Goal: Find contact information: Find contact information

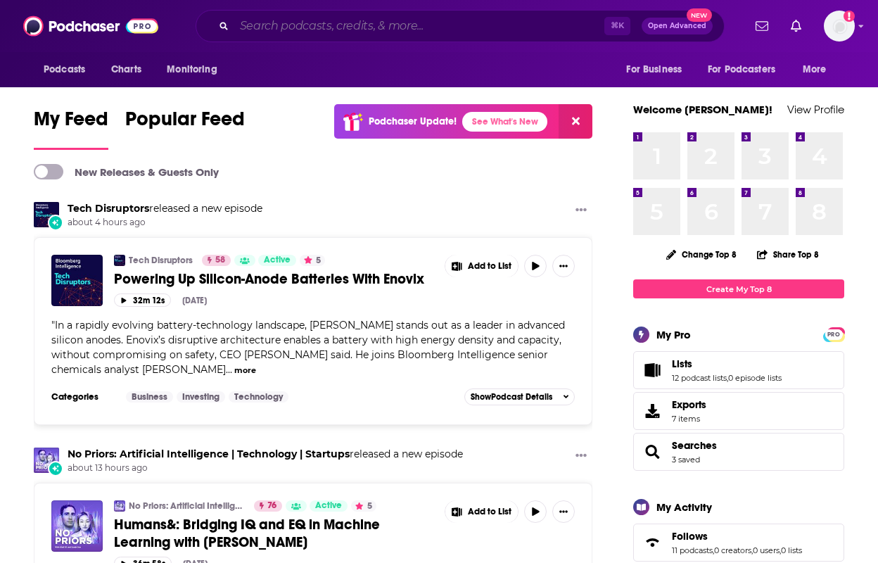
click at [325, 36] on input "Search podcasts, credits, & more..." at bounding box center [419, 26] width 370 height 23
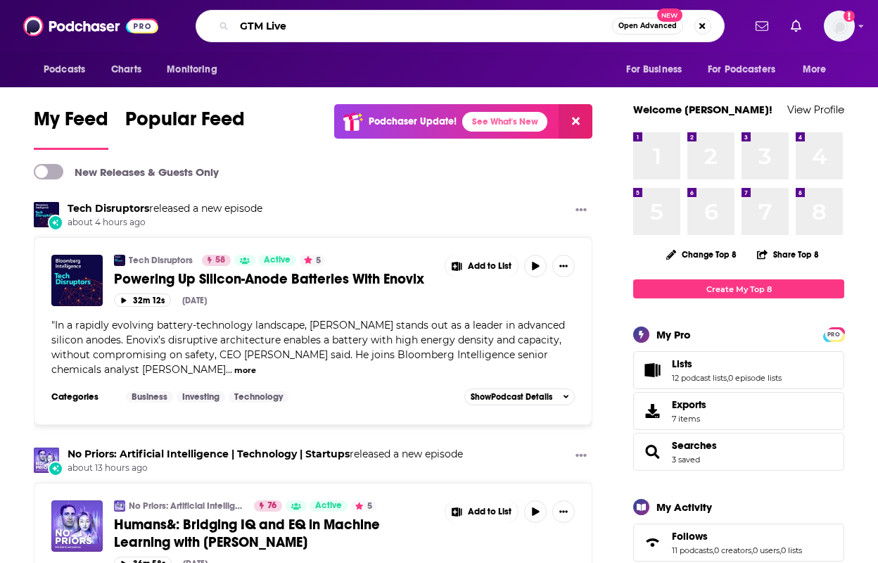
type input "GTM Live"
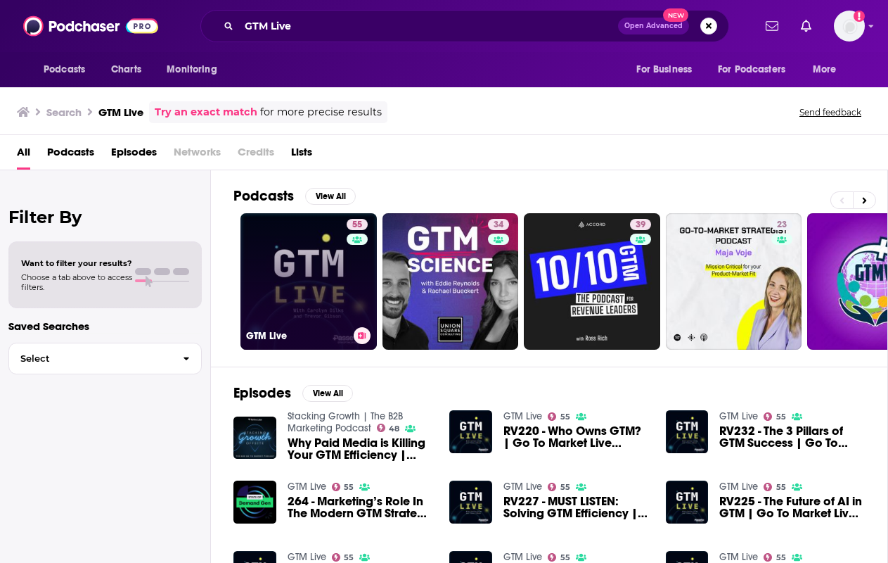
click at [269, 290] on link "55 GTM Live" at bounding box center [309, 281] width 136 height 136
click at [266, 251] on link "55 GTM Live" at bounding box center [309, 281] width 136 height 136
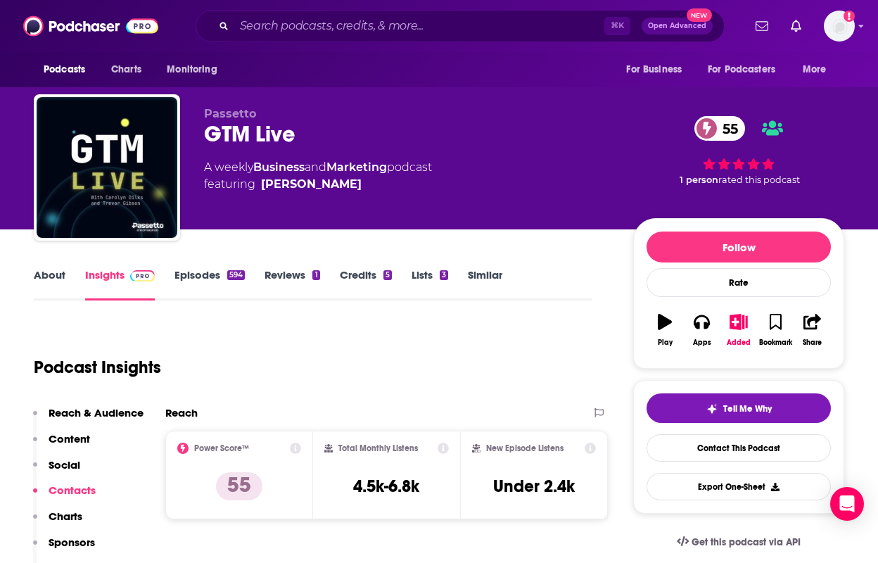
click at [60, 278] on link "About" at bounding box center [50, 284] width 32 height 32
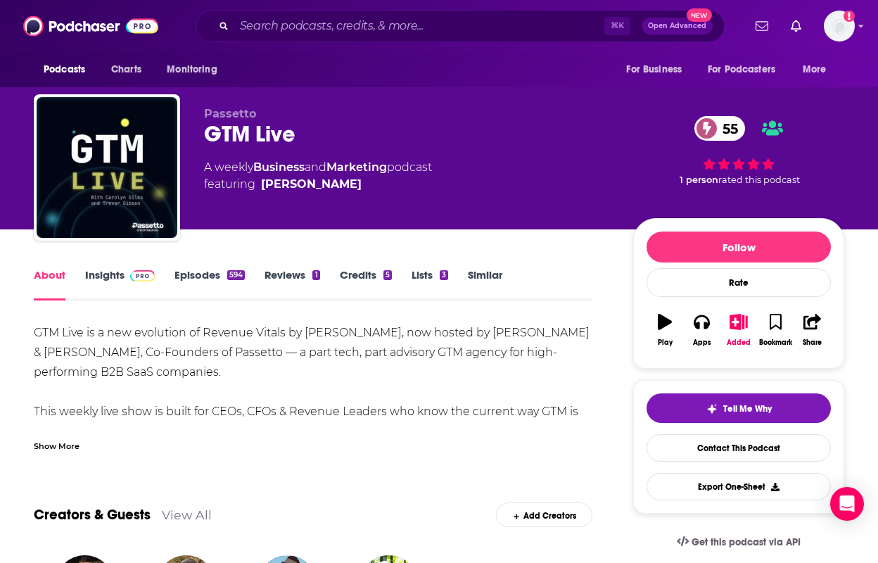
click at [76, 441] on div "Show More" at bounding box center [57, 444] width 46 height 13
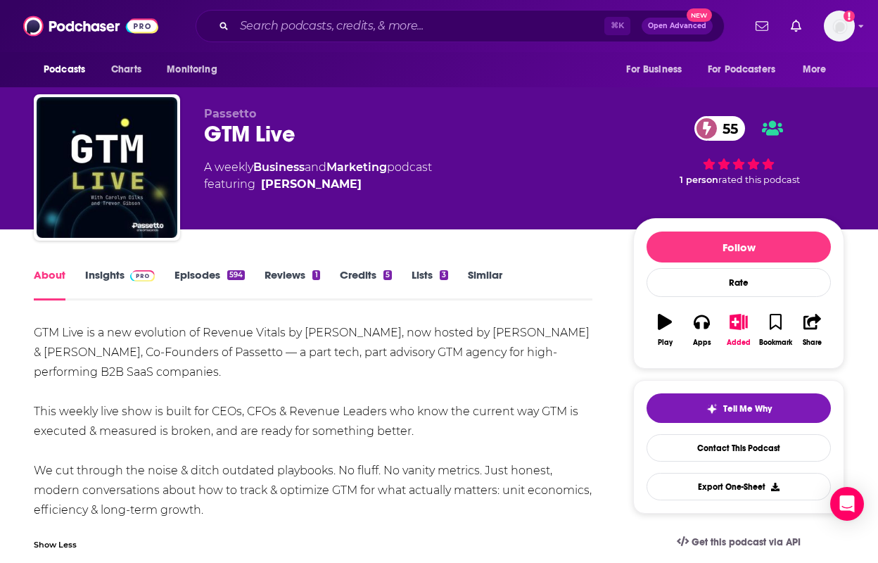
click at [117, 276] on link "Insights" at bounding box center [120, 284] width 70 height 32
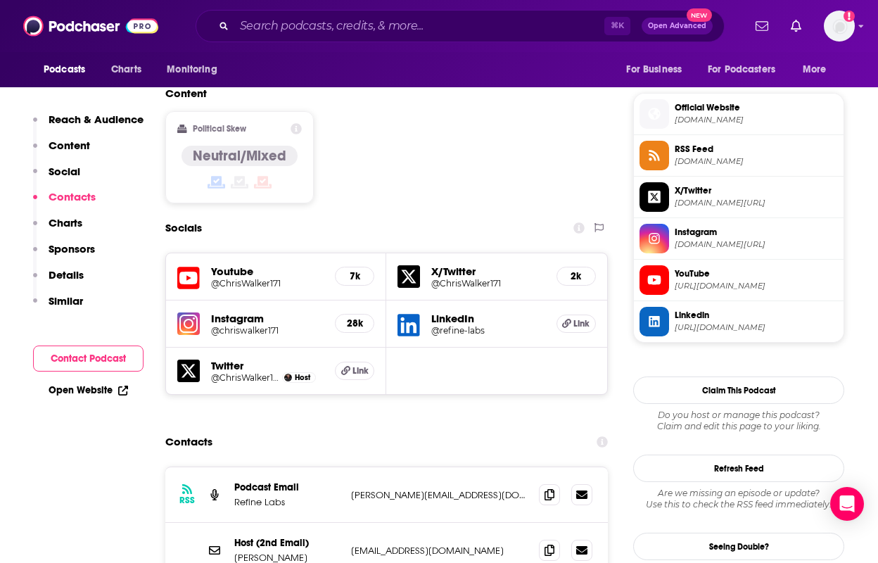
scroll to position [1258, 0]
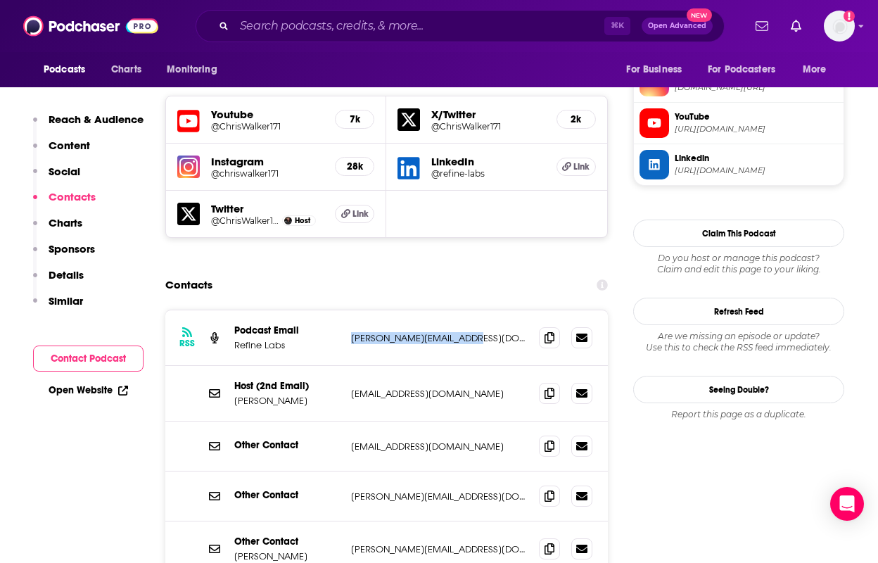
drag, startPoint x: 478, startPoint y: 256, endPoint x: 349, endPoint y: 257, distance: 128.7
click at [349, 310] on div "RSS Podcast Email Refine Labs [PERSON_NAME][EMAIL_ADDRESS][DOMAIN_NAME] [PERSON…" at bounding box center [386, 338] width 442 height 56
copy p "[PERSON_NAME][EMAIL_ADDRESS][DOMAIN_NAME]"
click at [276, 34] on input "Search podcasts, credits, & more..." at bounding box center [419, 26] width 370 height 23
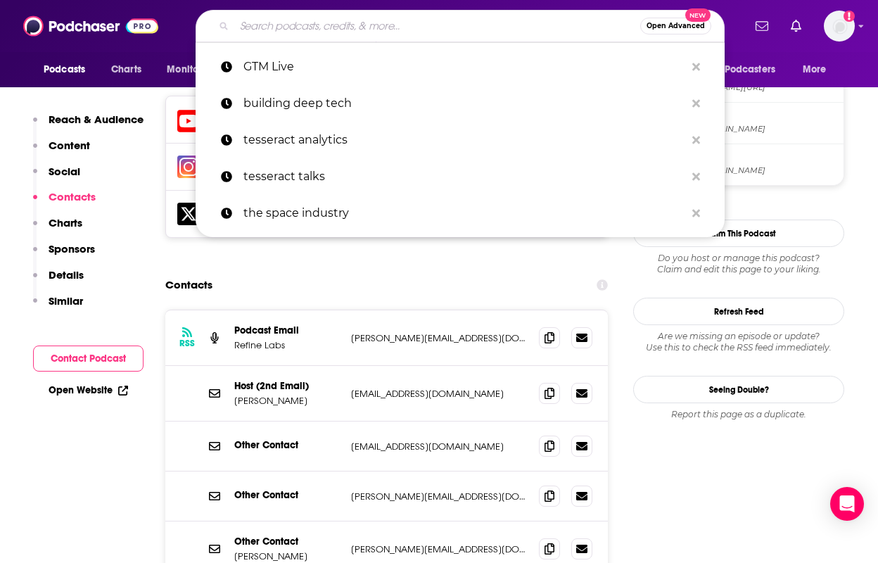
type input "f"
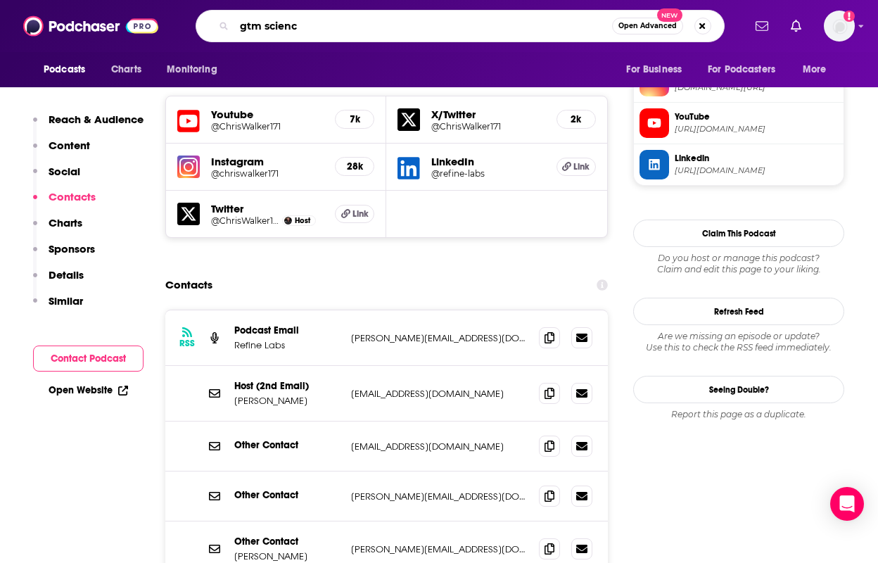
type input "gtm science"
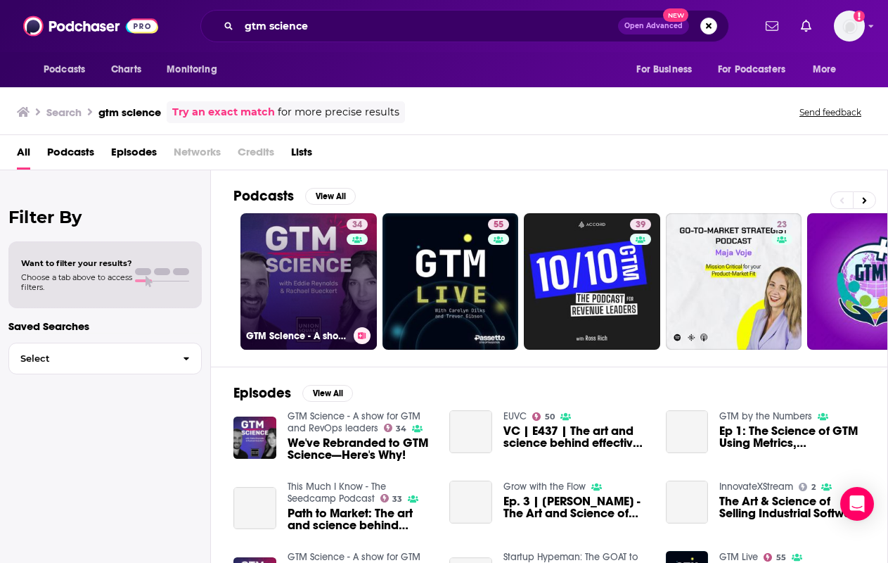
click at [331, 286] on link "34 GTM Science - A show for GTM and RevOps leaders" at bounding box center [309, 281] width 136 height 136
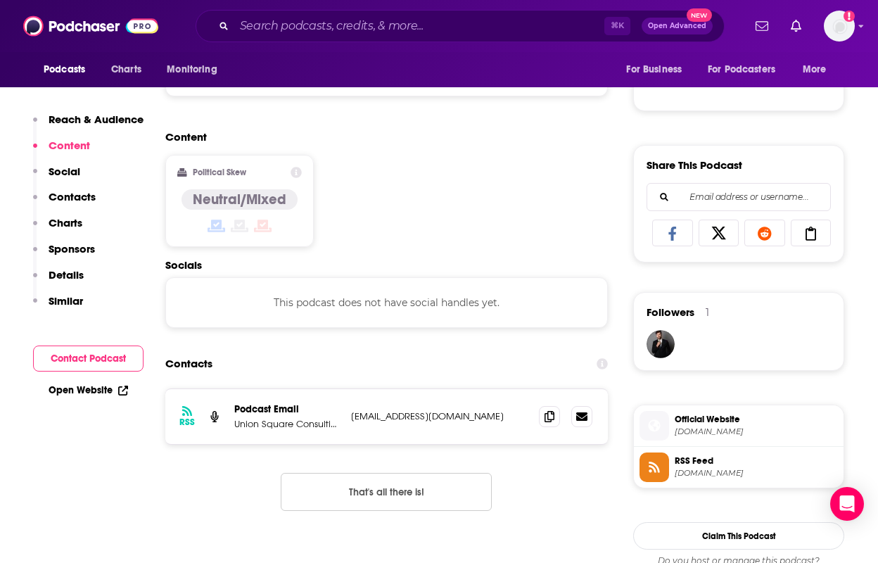
scroll to position [791, 0]
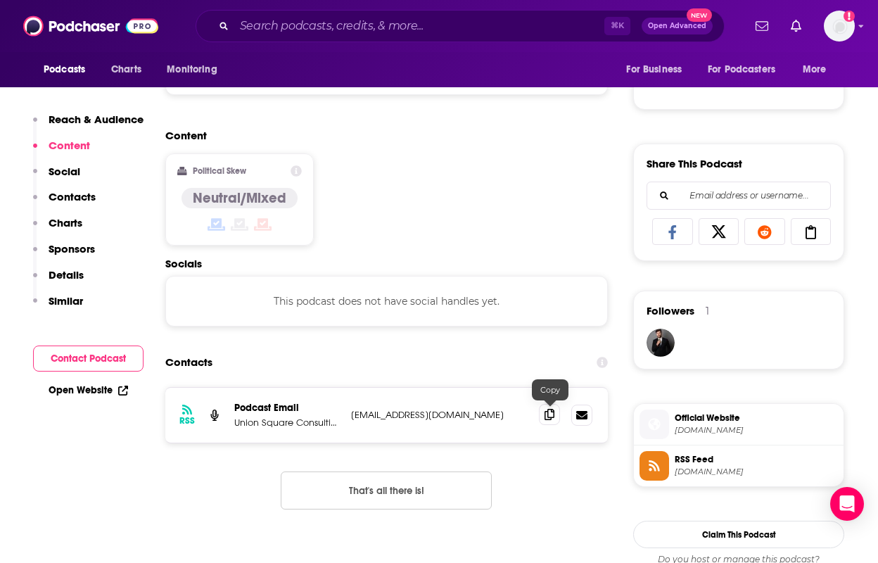
click at [554, 419] on icon at bounding box center [549, 414] width 10 height 11
click at [550, 414] on icon at bounding box center [549, 414] width 10 height 11
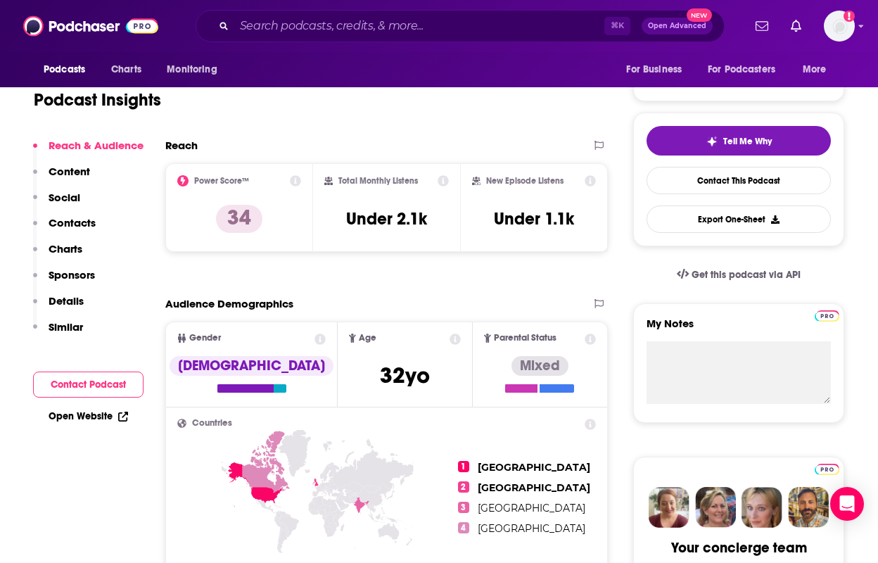
scroll to position [0, 0]
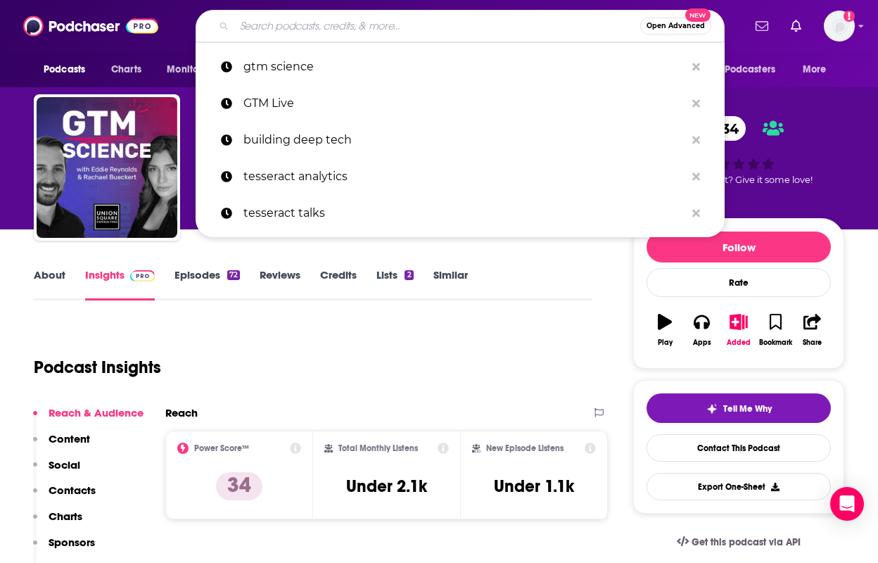
click at [261, 24] on input "Search podcasts, credits, & more..." at bounding box center [437, 26] width 406 height 23
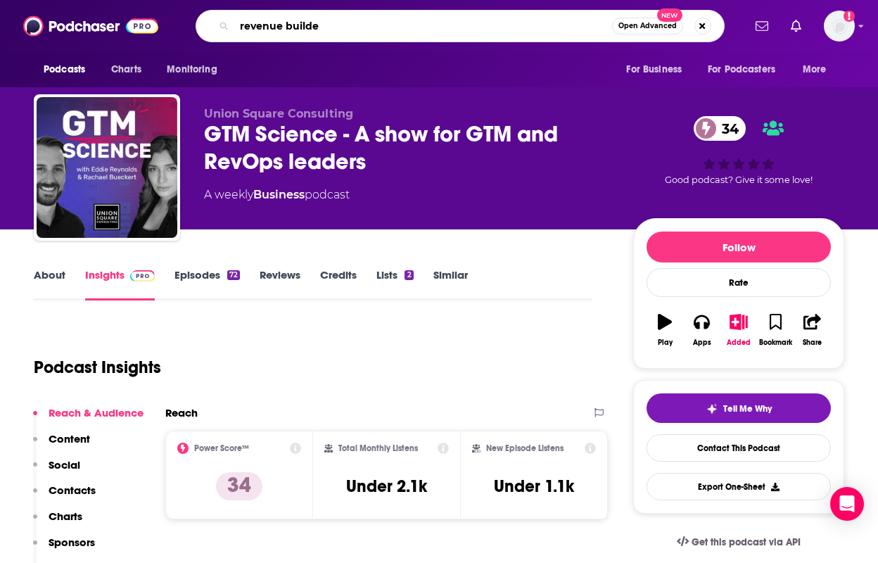
type input "revenue builder"
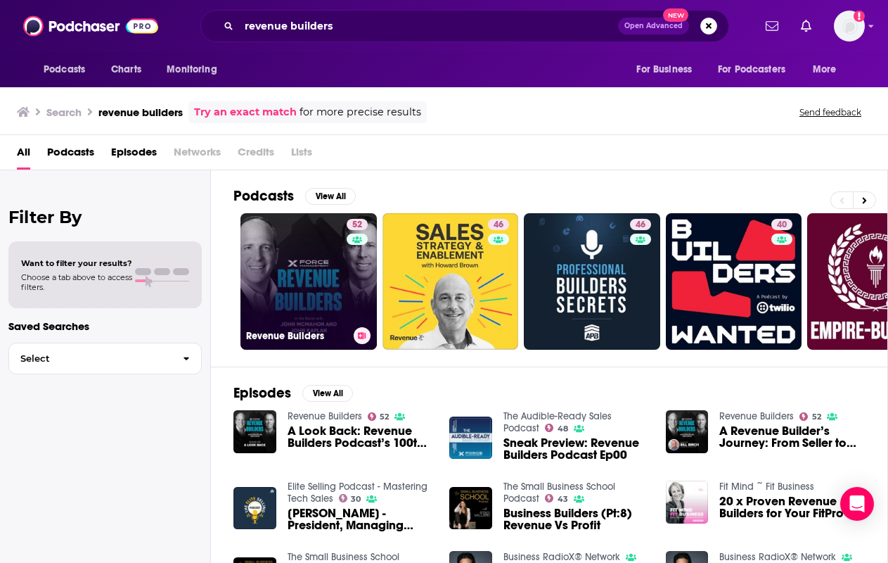
click at [302, 265] on link "52 Revenue Builders" at bounding box center [309, 281] width 136 height 136
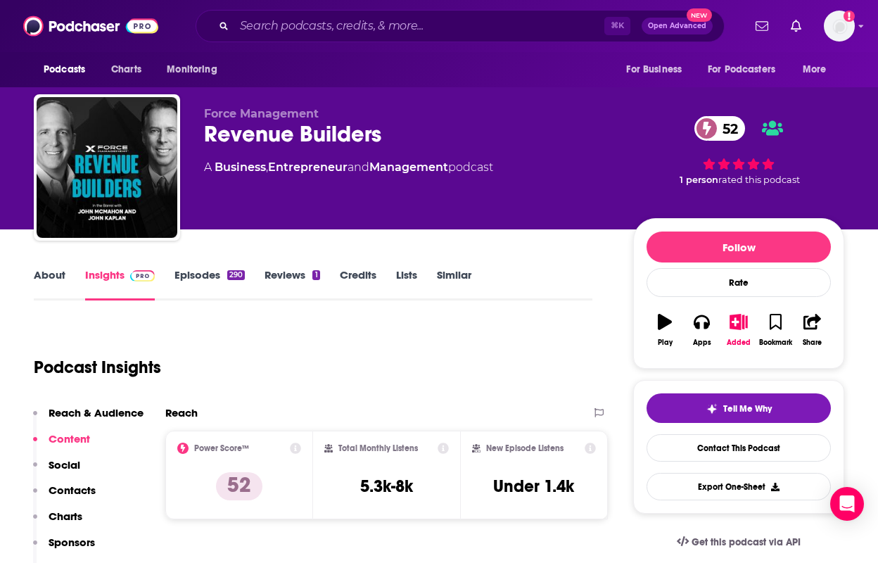
click at [55, 278] on link "About" at bounding box center [50, 284] width 32 height 32
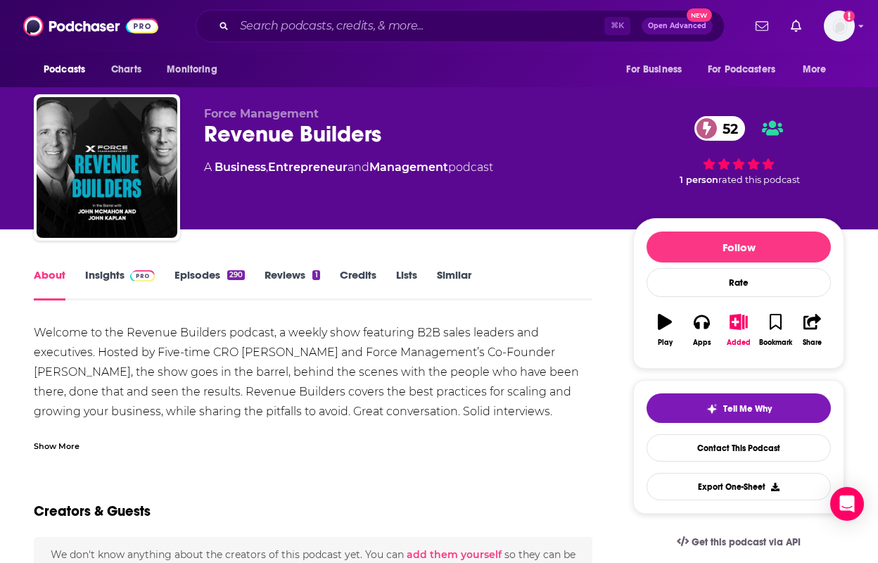
click at [117, 274] on link "Insights" at bounding box center [120, 284] width 70 height 32
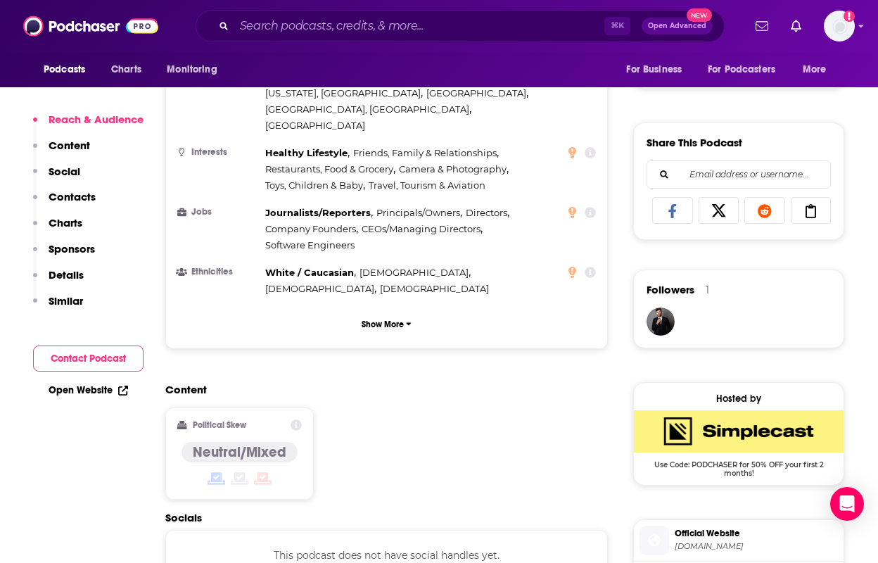
scroll to position [953, 0]
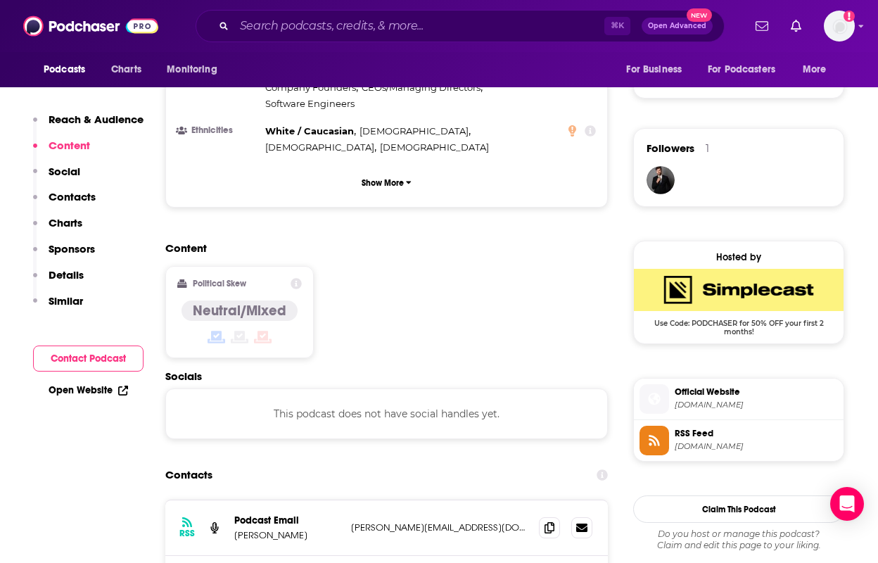
drag, startPoint x: 306, startPoint y: 519, endPoint x: 231, endPoint y: 520, distance: 74.6
copy p "[PERSON_NAME]"
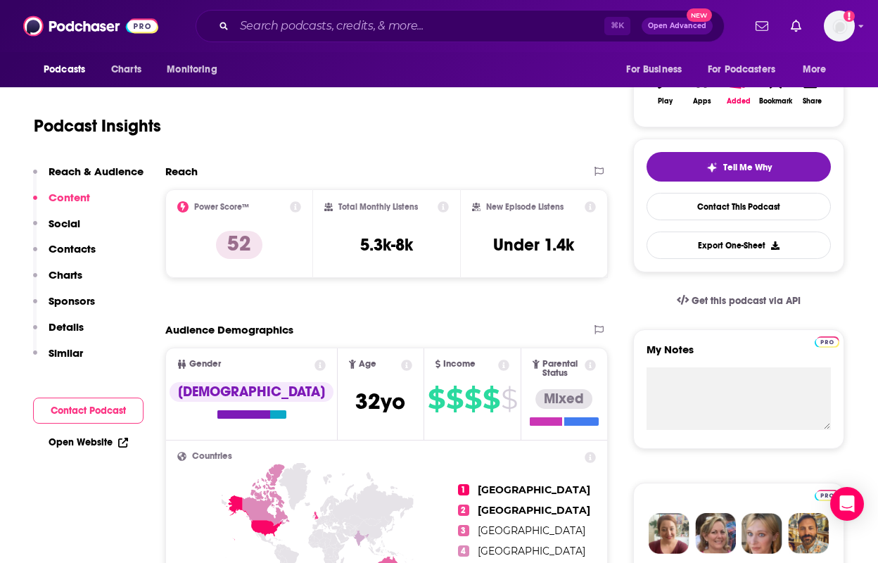
scroll to position [0, 0]
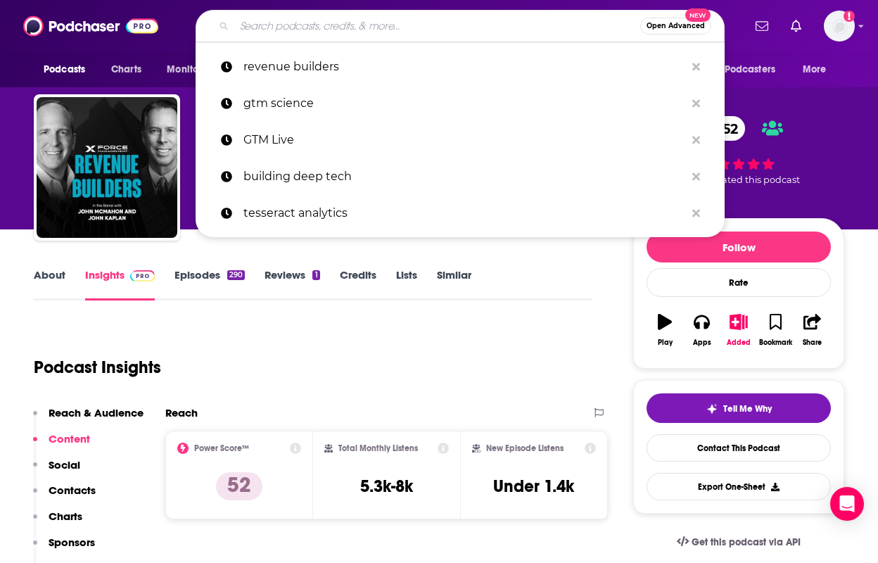
click at [288, 32] on input "Search podcasts, credits, & more..." at bounding box center [437, 26] width 406 height 23
paste input "Leveraging AI"
type input "Leveraging AI"
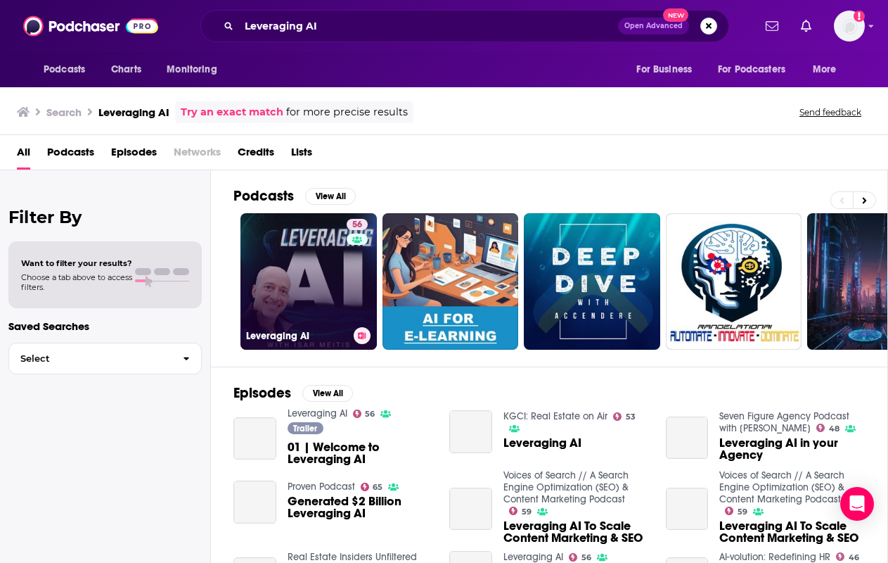
click at [314, 286] on link "56 Leveraging AI" at bounding box center [309, 281] width 136 height 136
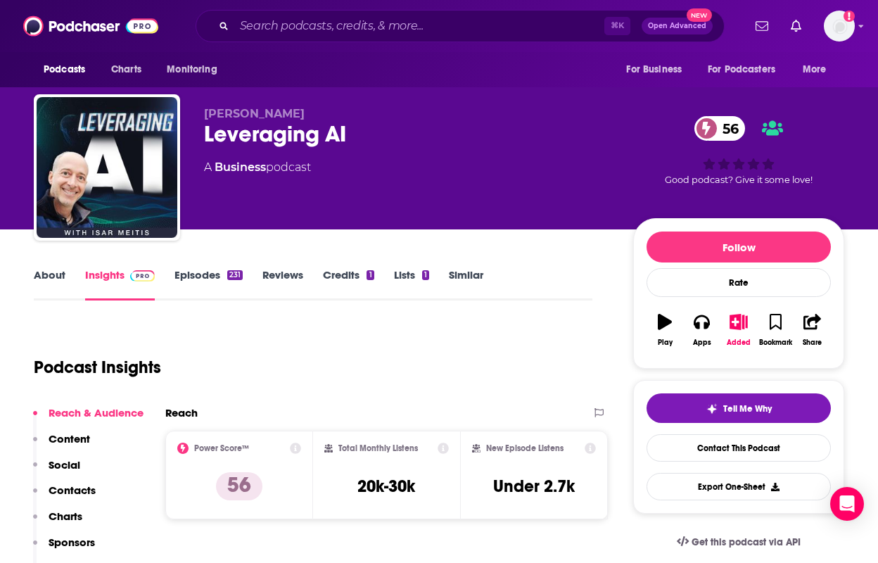
click at [55, 275] on link "About" at bounding box center [50, 284] width 32 height 32
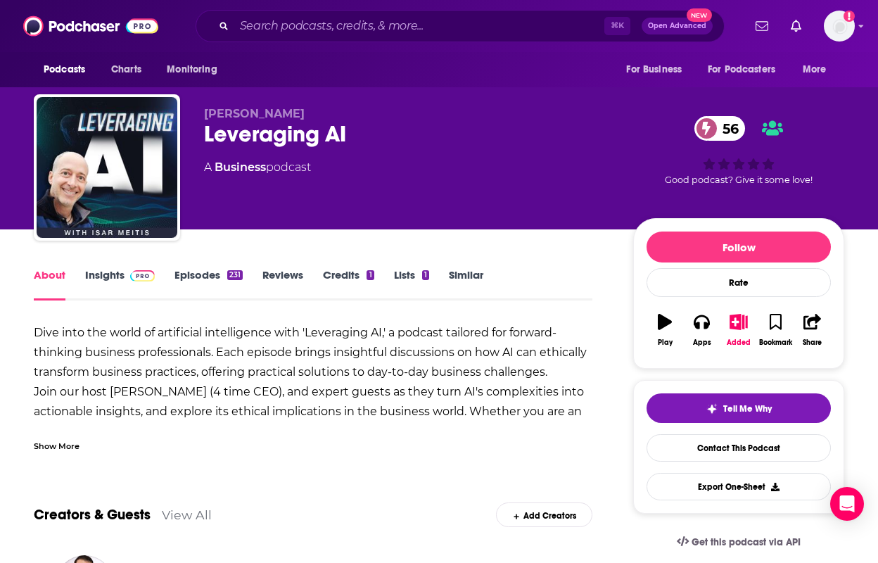
click at [101, 272] on link "Insights" at bounding box center [120, 284] width 70 height 32
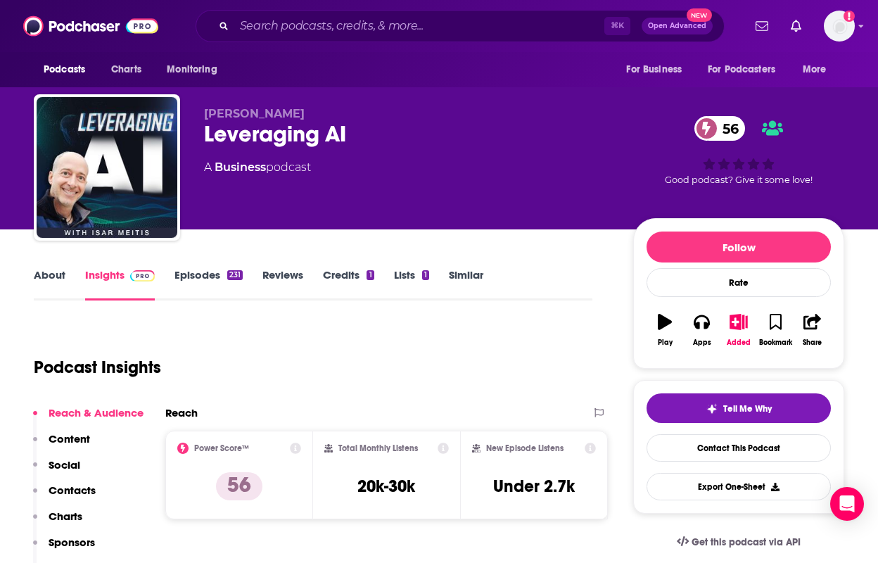
click at [46, 275] on link "About" at bounding box center [50, 284] width 32 height 32
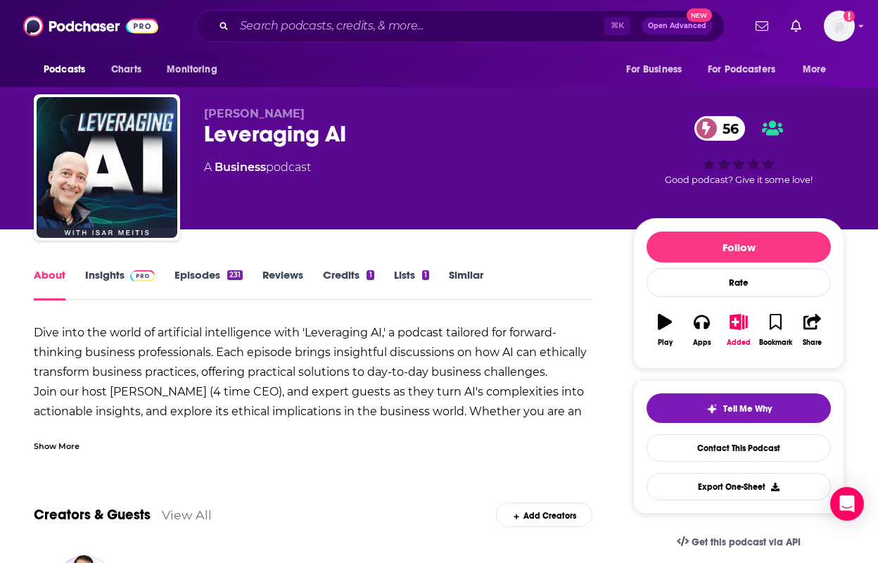
click at [113, 277] on link "Insights" at bounding box center [120, 284] width 70 height 32
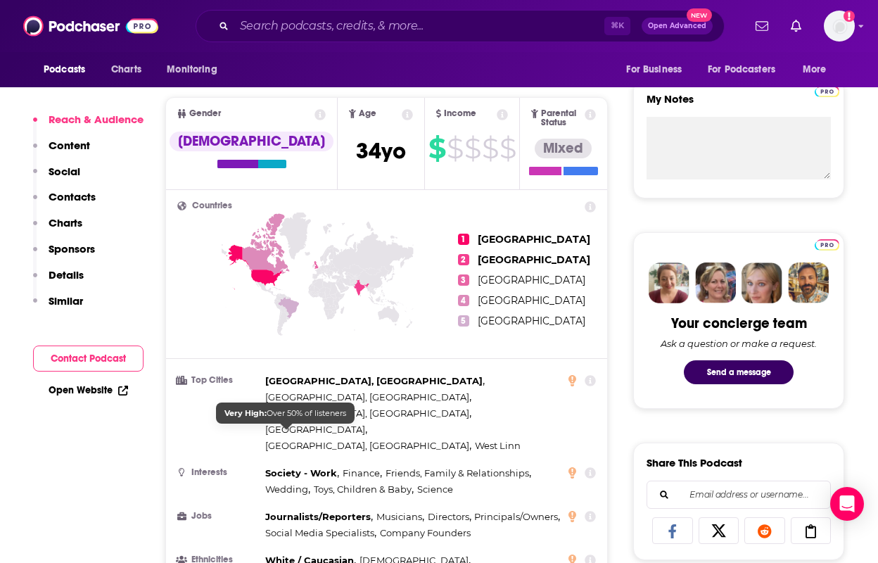
scroll to position [980, 0]
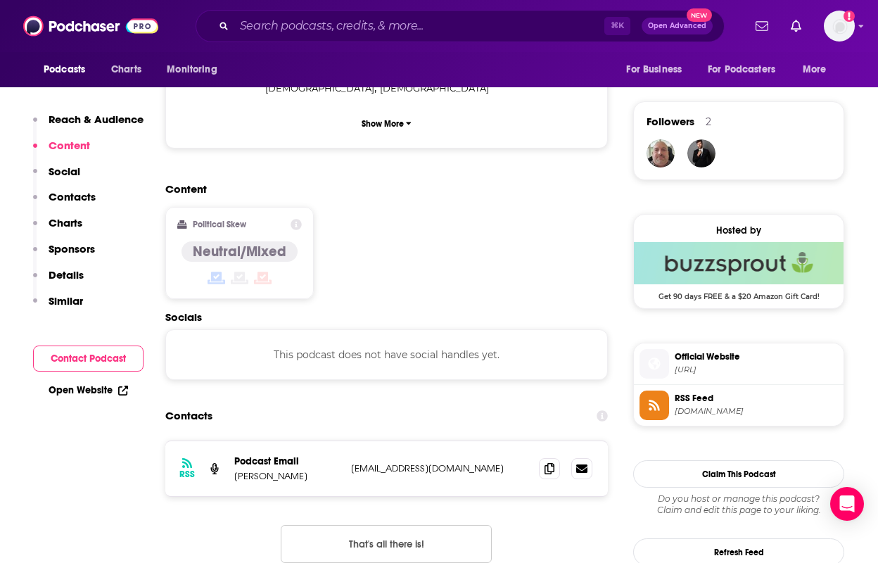
click at [260, 470] on p "[PERSON_NAME]" at bounding box center [287, 476] width 106 height 12
click at [554, 462] on icon at bounding box center [549, 467] width 10 height 11
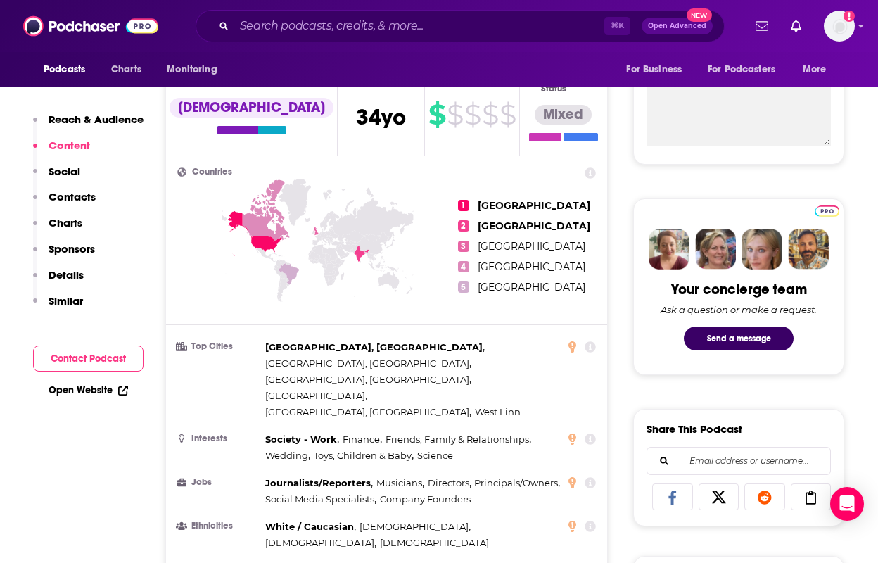
scroll to position [0, 0]
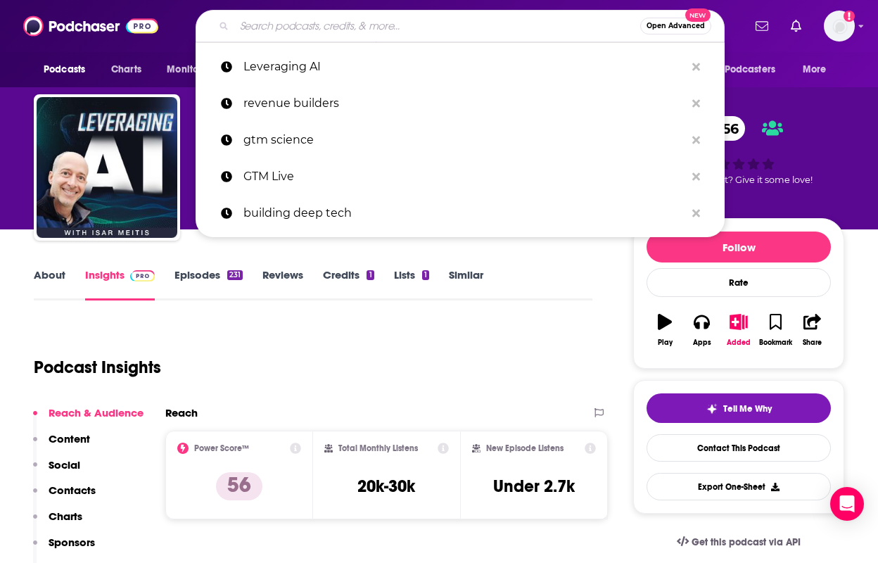
click at [290, 20] on input "Search podcasts, credits, & more..." at bounding box center [437, 26] width 406 height 23
paste input "GTM AI Podcast"
type input "GTM AI Podcast"
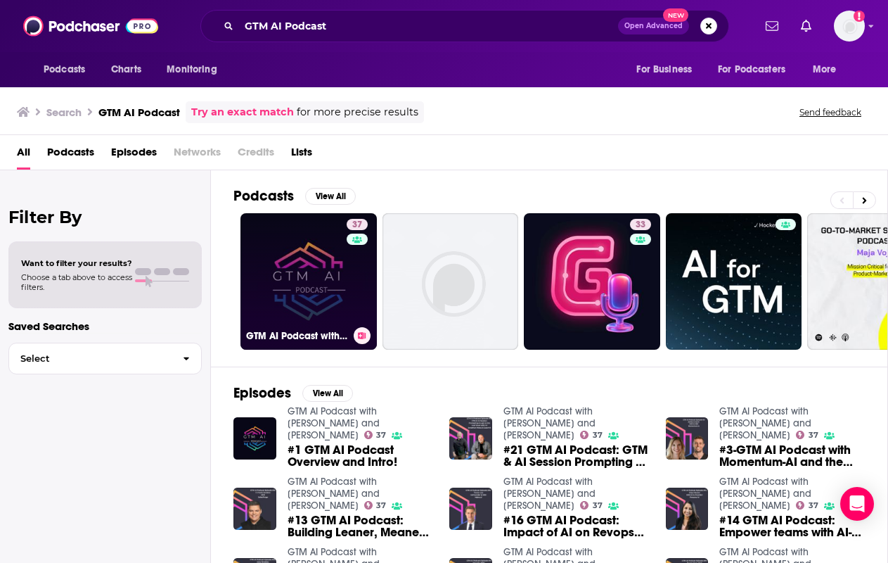
click at [289, 267] on link "37 GTM AI Podcast with [PERSON_NAME] and [PERSON_NAME]" at bounding box center [309, 281] width 136 height 136
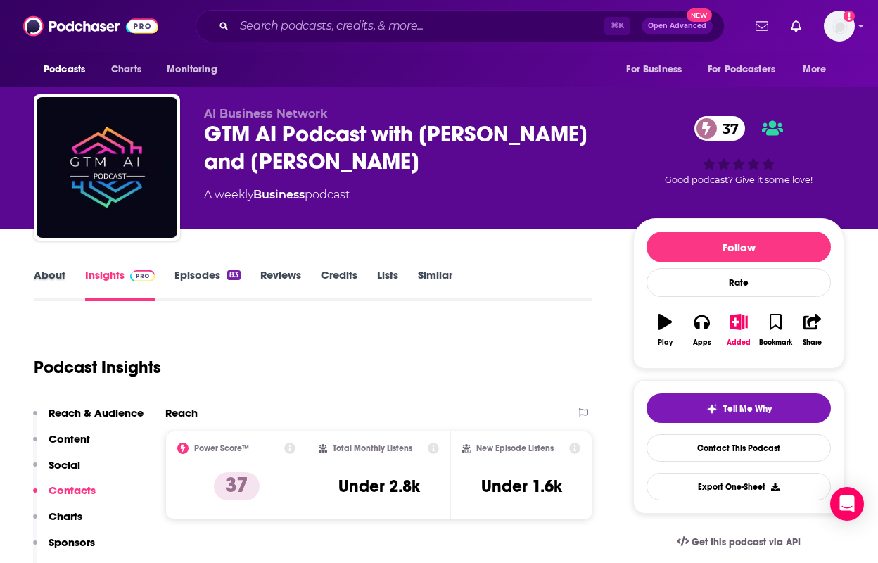
click at [67, 277] on div "About" at bounding box center [59, 284] width 51 height 32
click at [55, 281] on link "About" at bounding box center [50, 284] width 32 height 32
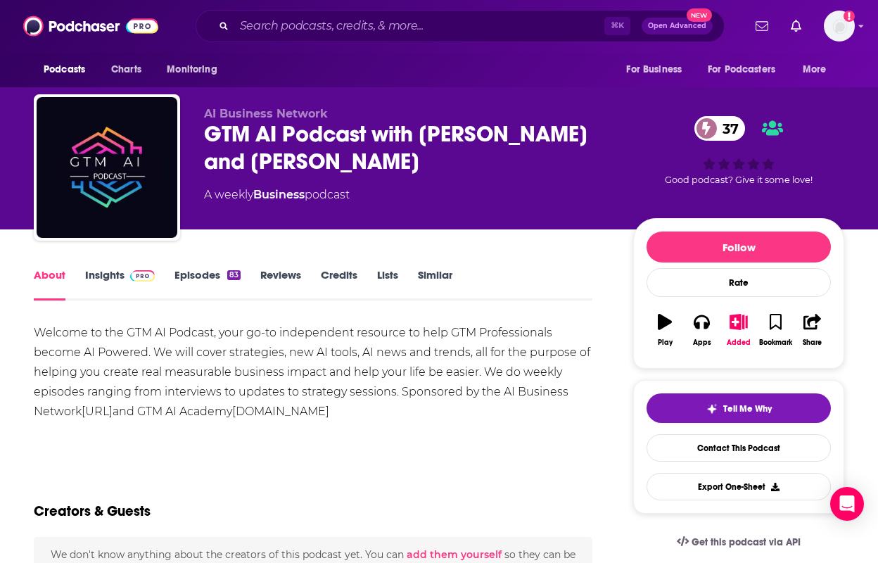
click at [108, 272] on link "Insights" at bounding box center [120, 284] width 70 height 32
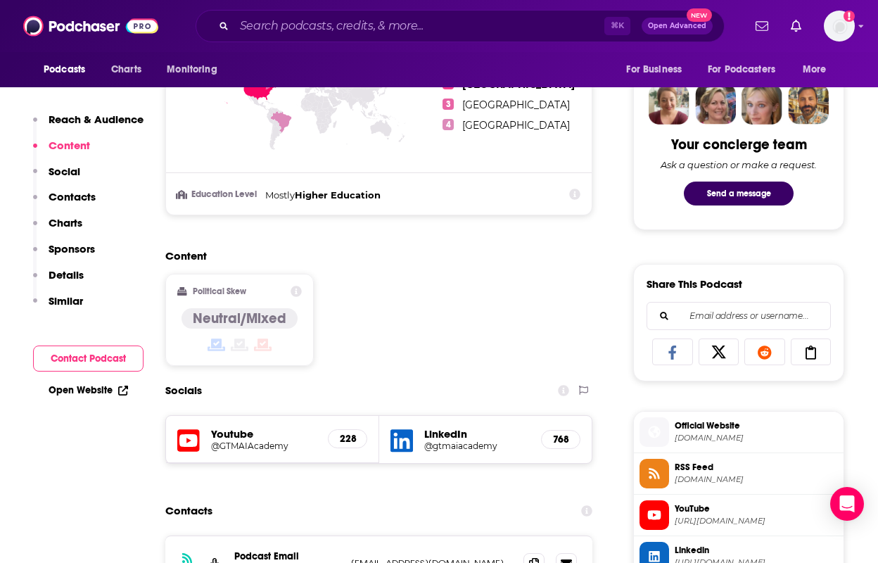
scroll to position [777, 0]
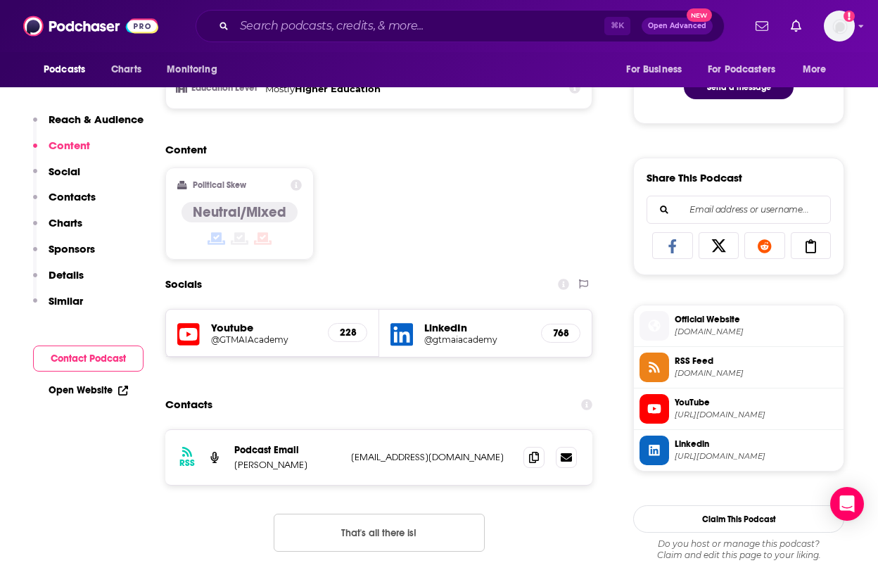
click at [287, 459] on p "[PERSON_NAME]" at bounding box center [287, 465] width 106 height 12
click at [288, 462] on p "[PERSON_NAME]" at bounding box center [287, 465] width 106 height 12
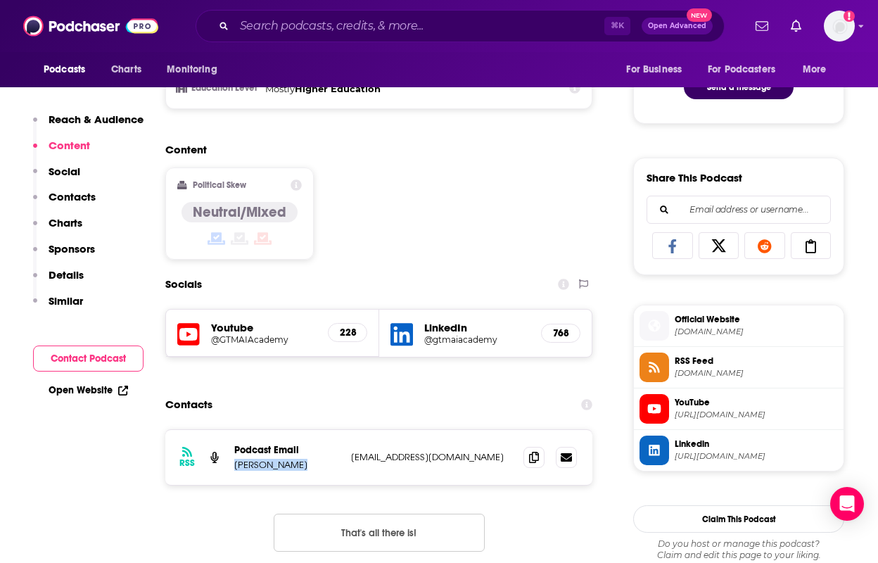
copy p "[PERSON_NAME]"
click at [533, 454] on icon at bounding box center [534, 456] width 10 height 11
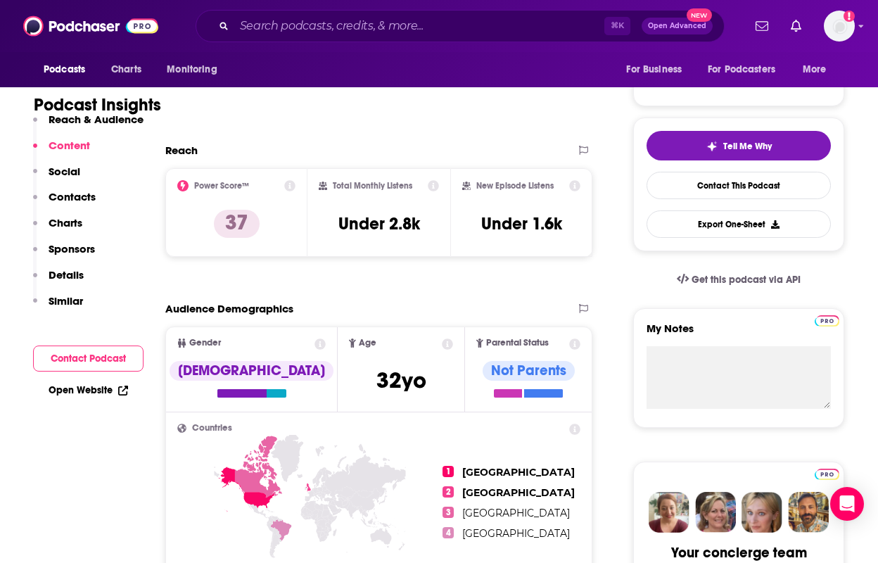
scroll to position [0, 0]
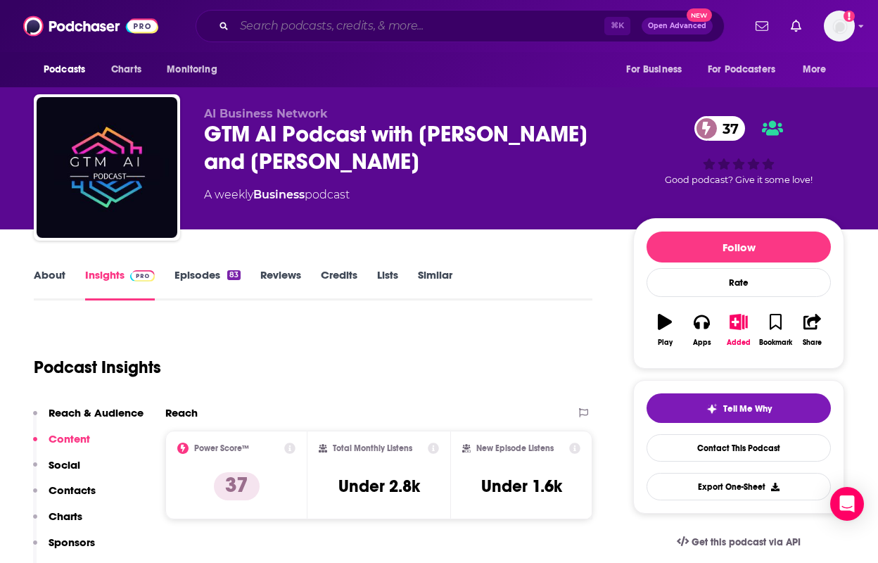
click at [272, 28] on input "Search podcasts, credits, & more..." at bounding box center [419, 26] width 370 height 23
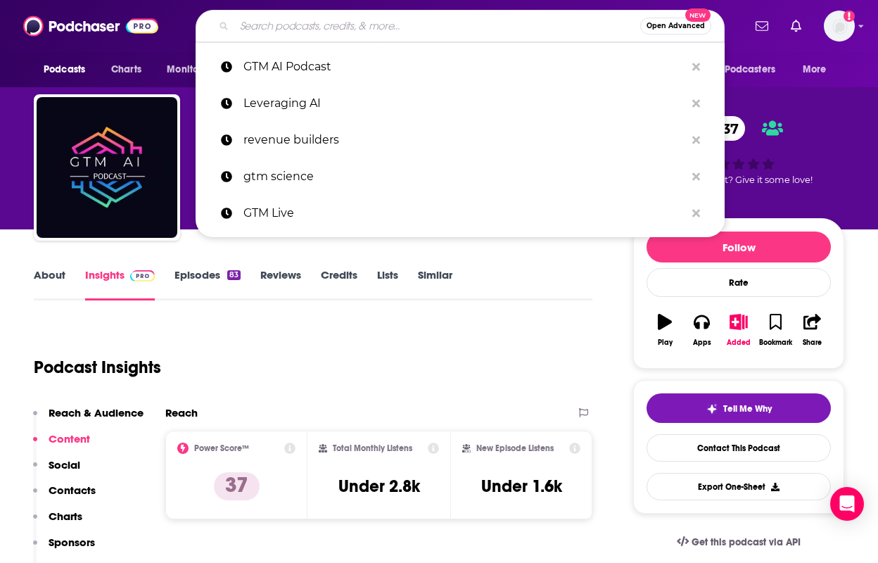
paste input "PeerSignal"
type input "PeerSignal"
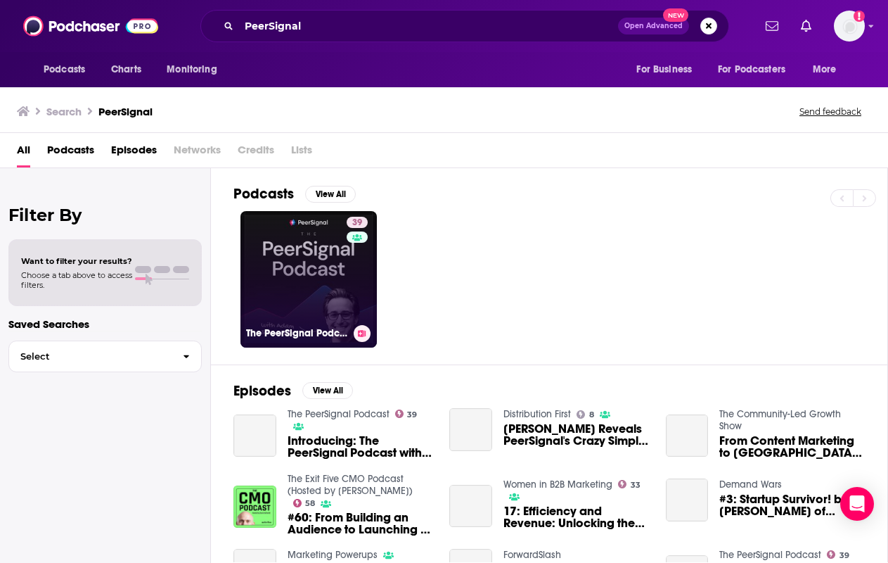
click at [338, 288] on link "39 The PeerSignal Podcast" at bounding box center [309, 279] width 136 height 136
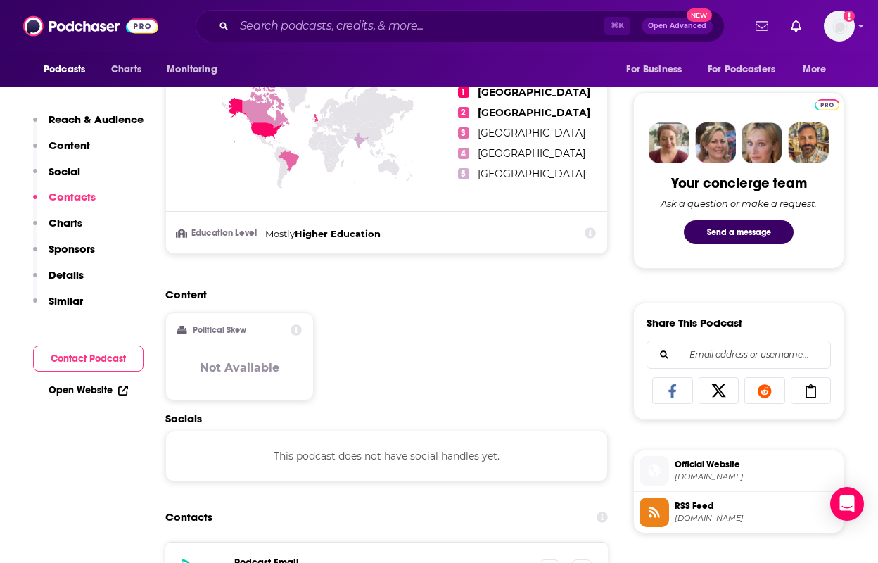
scroll to position [961, 0]
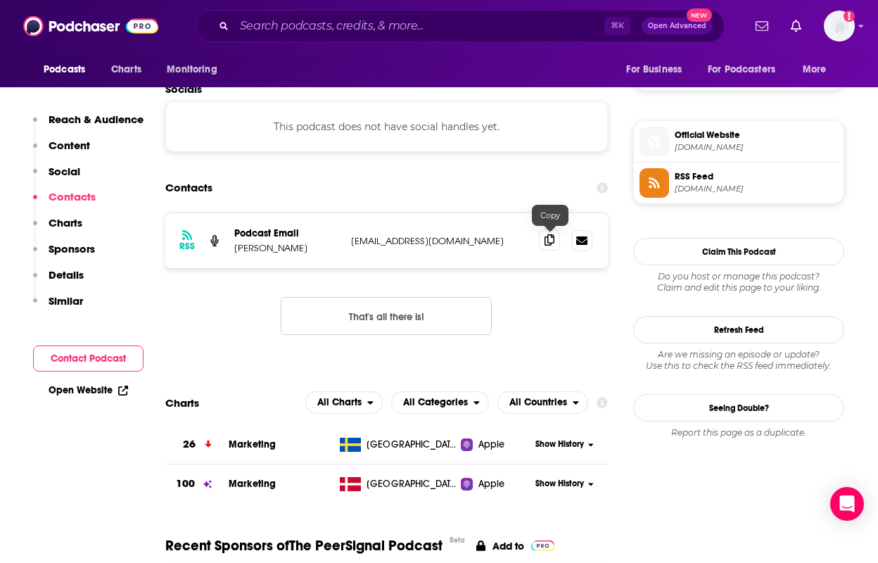
click at [553, 243] on icon at bounding box center [549, 239] width 10 height 11
click at [301, 245] on p "[PERSON_NAME]" at bounding box center [287, 248] width 106 height 12
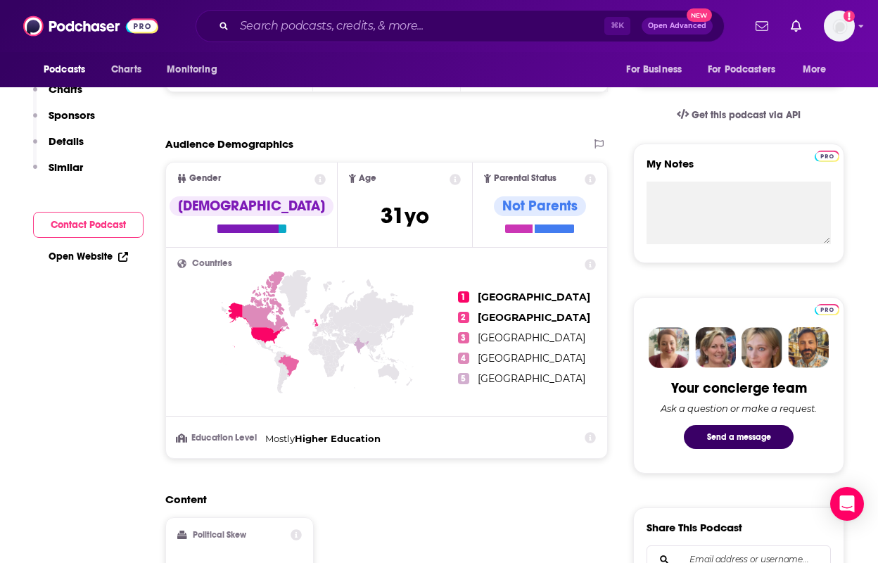
scroll to position [0, 0]
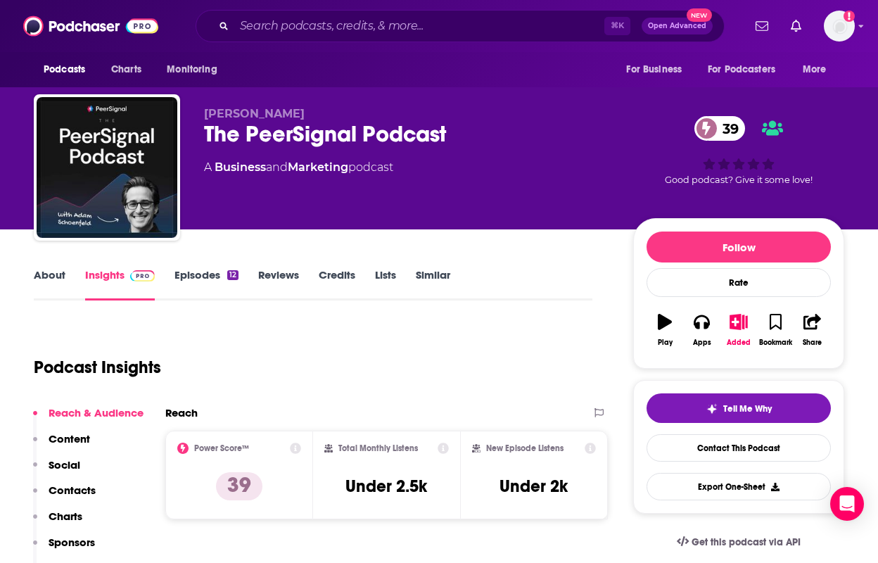
click at [56, 270] on link "About" at bounding box center [50, 284] width 32 height 32
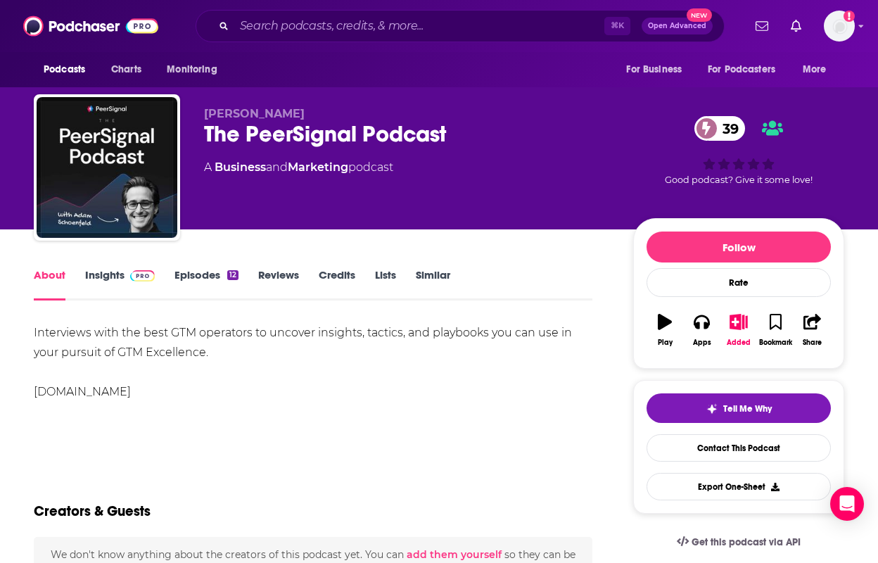
click at [122, 283] on link "Insights" at bounding box center [120, 284] width 70 height 32
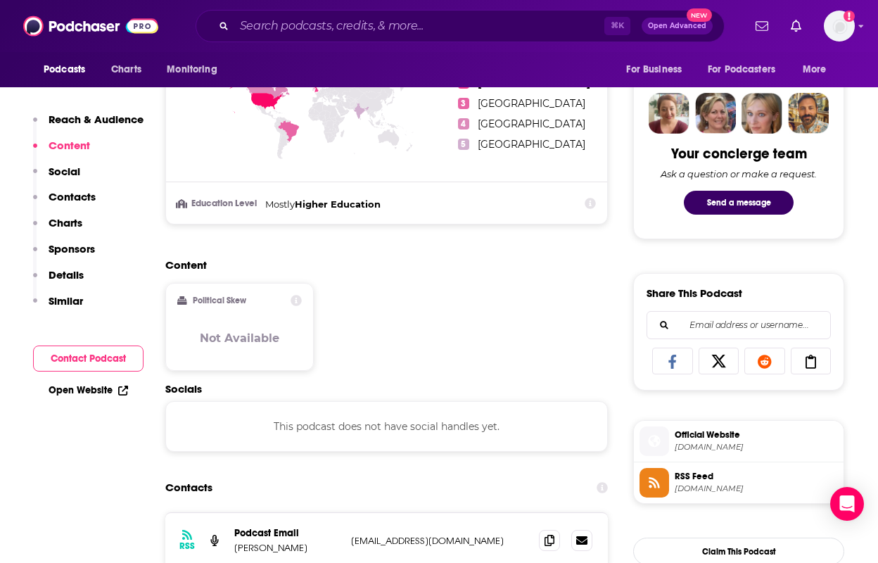
scroll to position [814, 0]
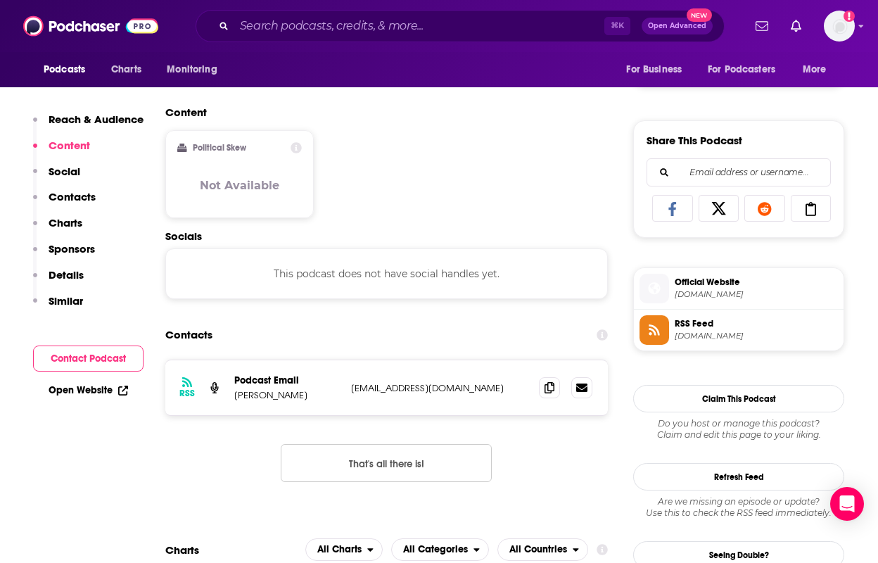
drag, startPoint x: 324, startPoint y: 397, endPoint x: 230, endPoint y: 395, distance: 94.3
click at [230, 395] on div "RSS Podcast Email [PERSON_NAME] [EMAIL_ADDRESS][DOMAIN_NAME] [EMAIL_ADDRESS][DO…" at bounding box center [386, 387] width 442 height 55
copy p "[PERSON_NAME]"
click at [551, 387] on icon at bounding box center [549, 386] width 10 height 11
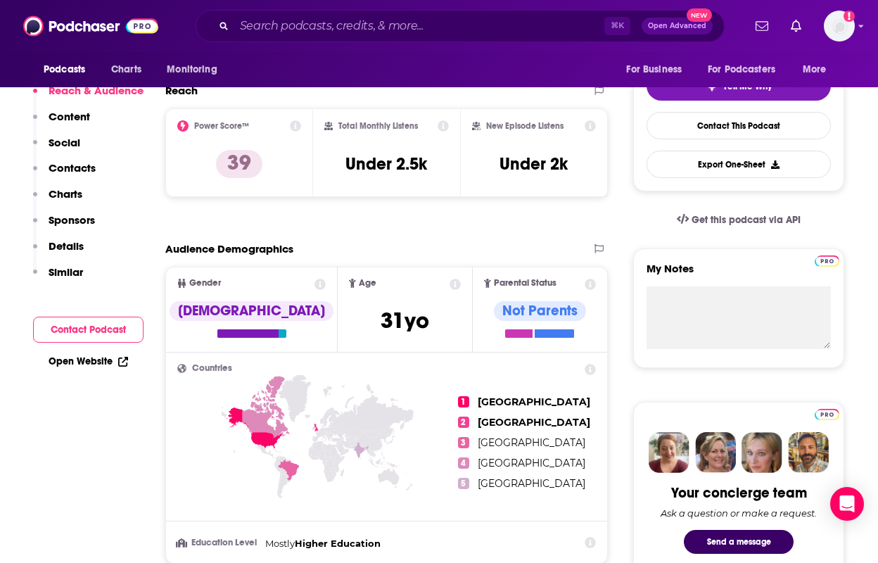
scroll to position [0, 0]
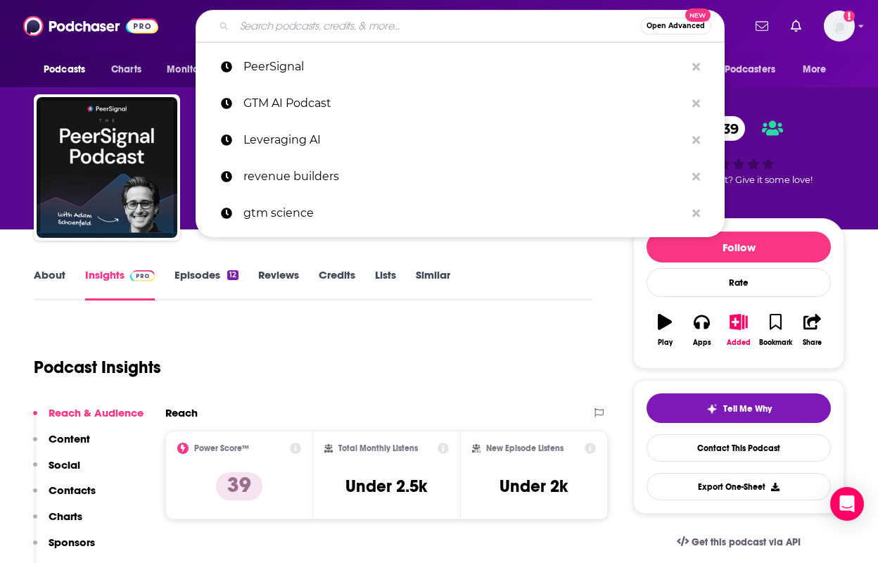
click at [406, 25] on input "Search podcasts, credits, & more..." at bounding box center [437, 26] width 406 height 23
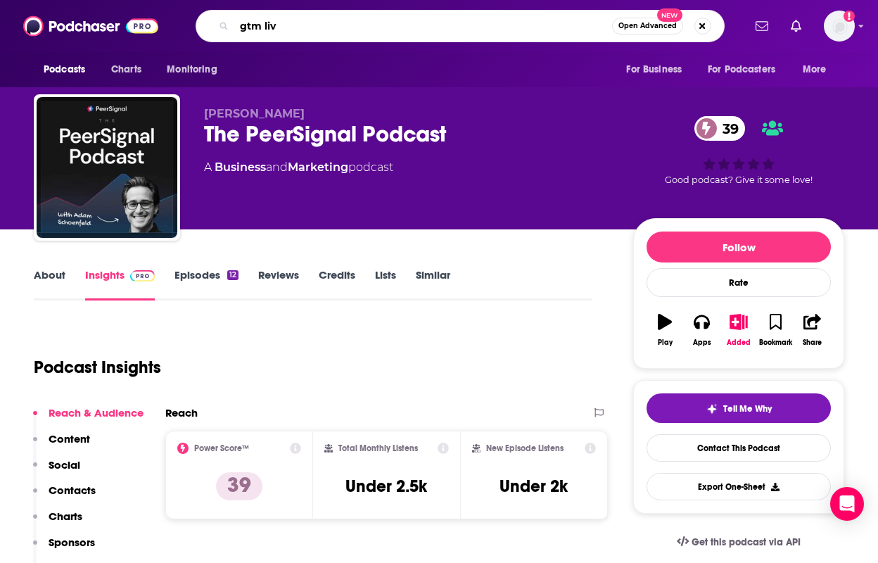
type input "gtm live"
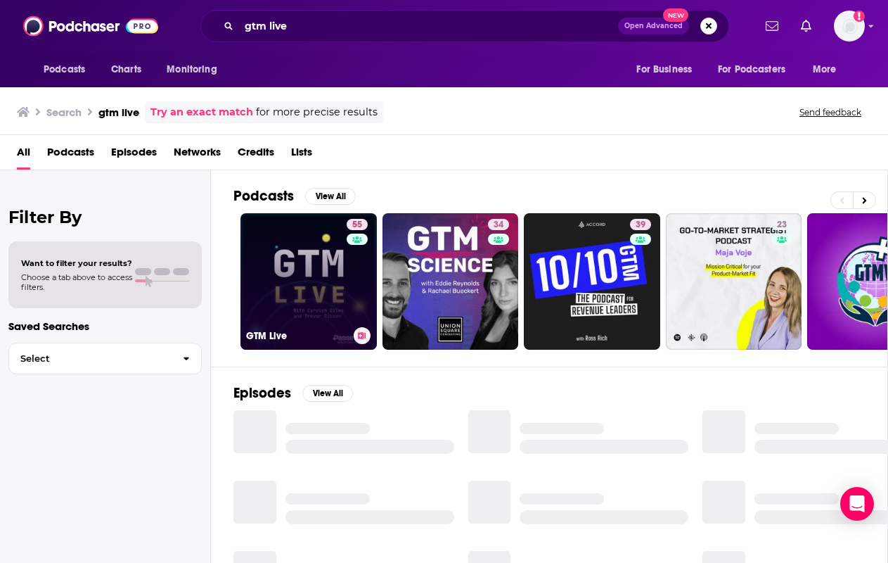
click at [328, 273] on link "55 GTM Live" at bounding box center [309, 281] width 136 height 136
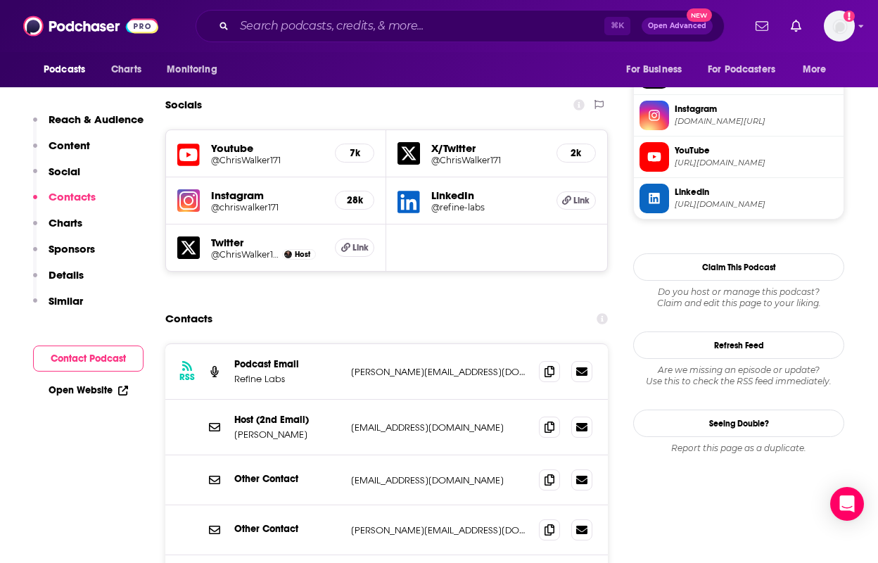
scroll to position [1226, 0]
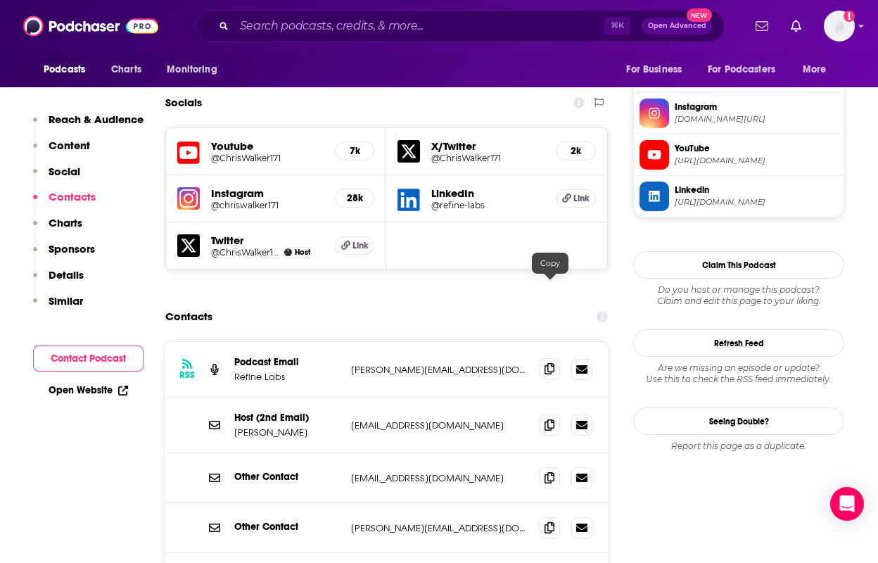
click at [554, 363] on icon at bounding box center [549, 368] width 10 height 11
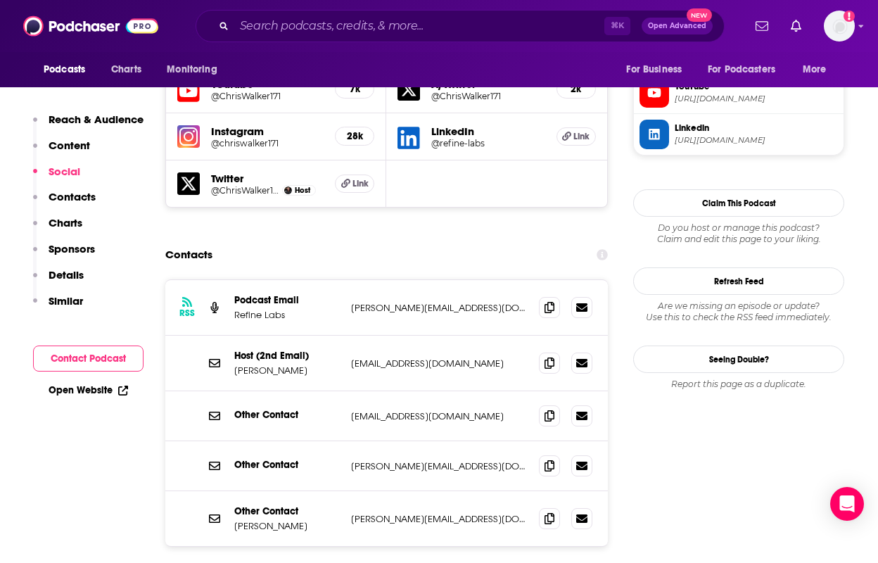
scroll to position [0, 0]
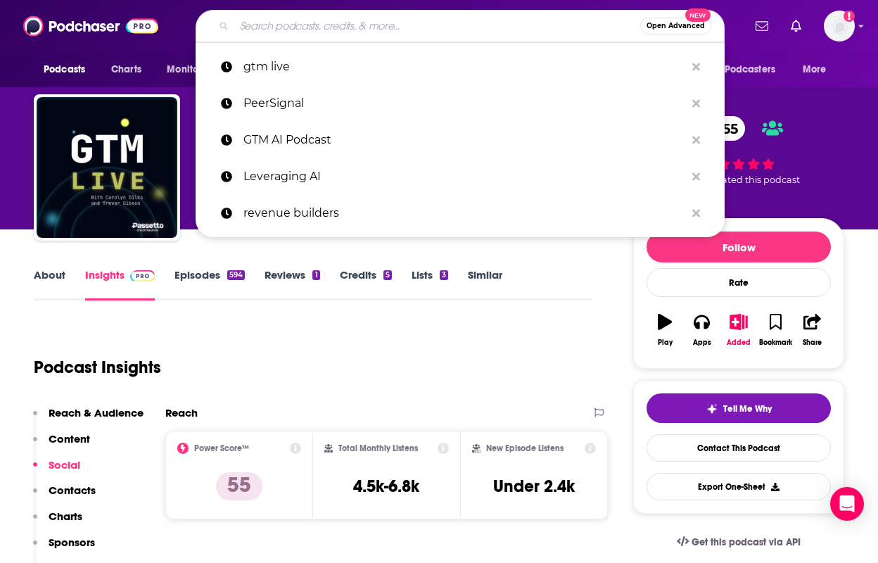
click at [282, 24] on input "Search podcasts, credits, & more..." at bounding box center [437, 26] width 406 height 23
type input "r"
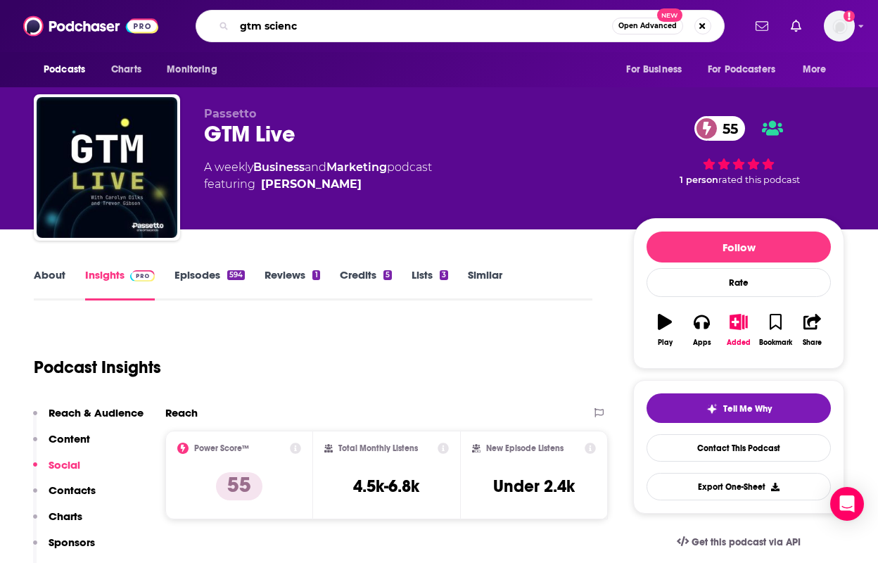
type input "gtm science"
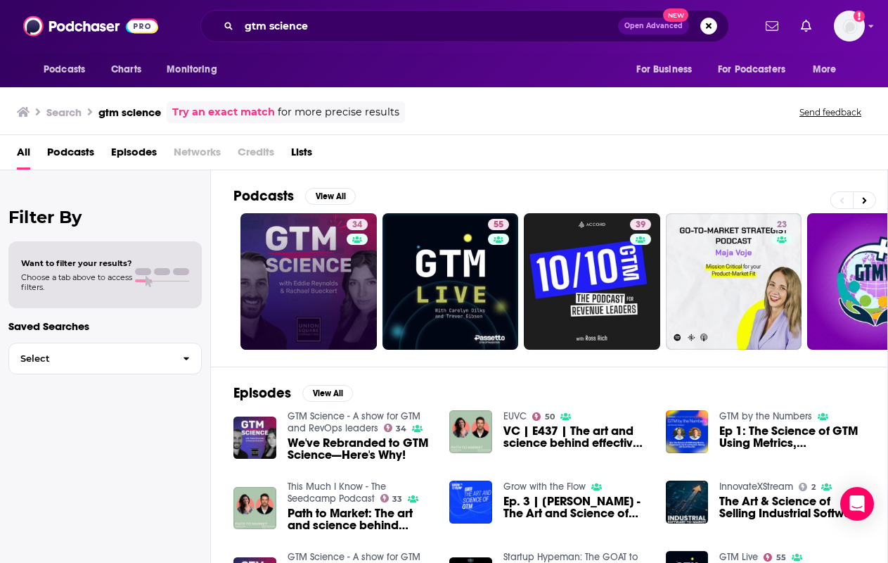
click at [283, 279] on link "34" at bounding box center [309, 281] width 136 height 136
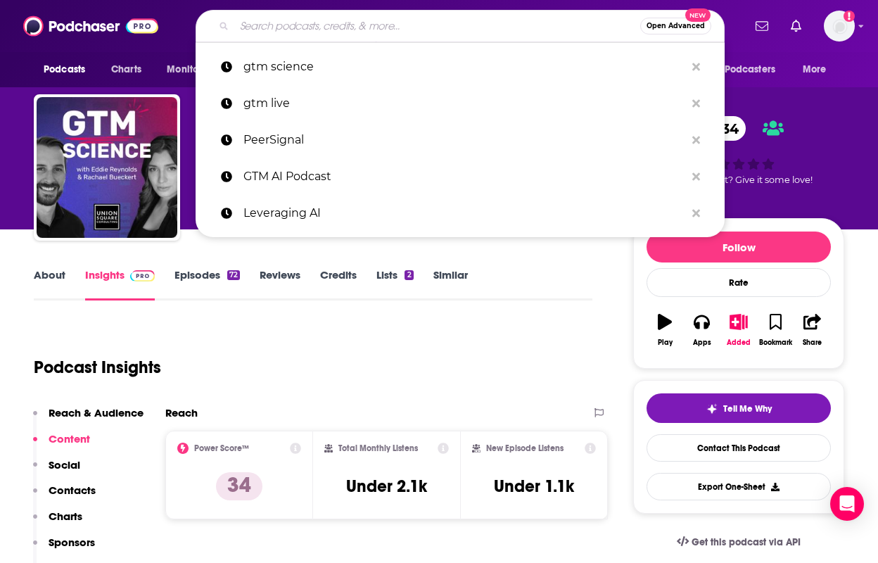
click at [307, 21] on input "Search podcasts, credits, & more..." at bounding box center [437, 26] width 406 height 23
paste input "GTM AI Podcast"
type input "GTM AI Podcast"
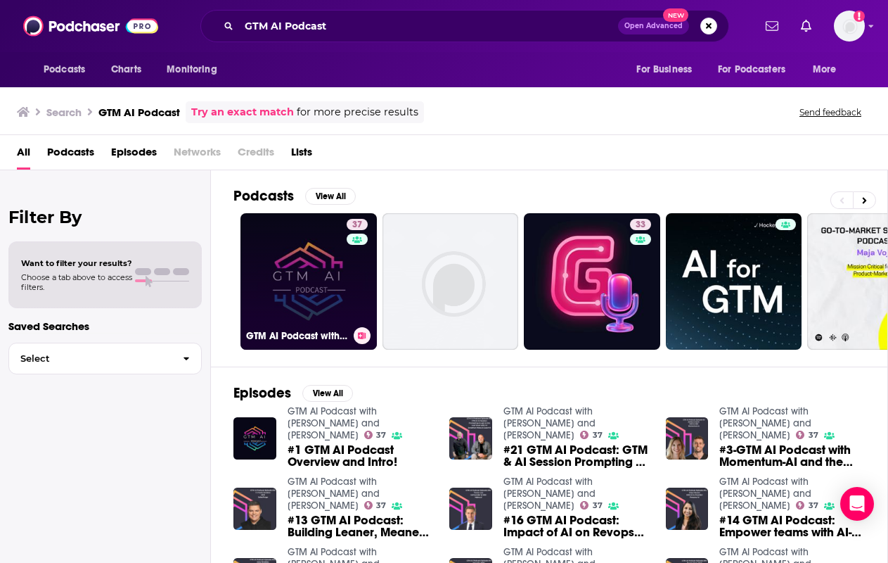
click at [309, 265] on link "37 GTM AI Podcast with [PERSON_NAME] and [PERSON_NAME]" at bounding box center [309, 281] width 136 height 136
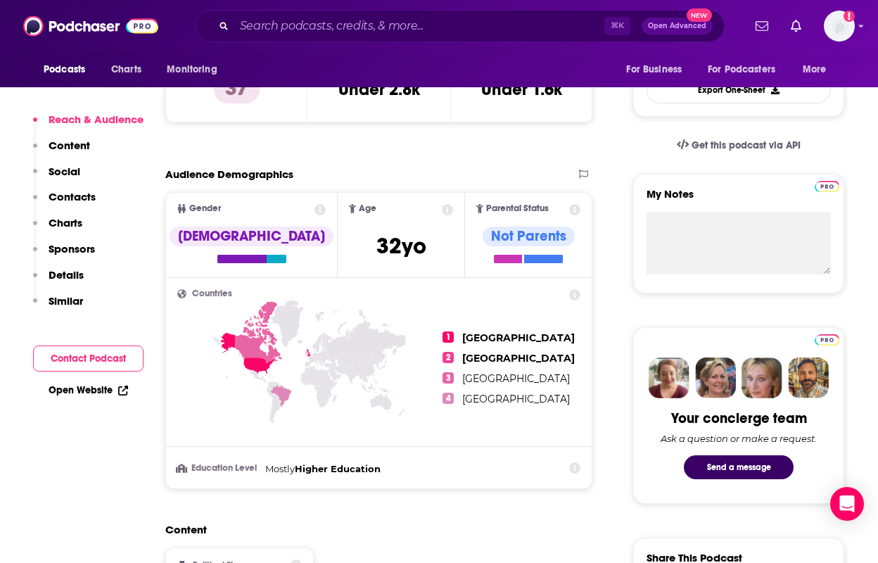
scroll to position [497, 0]
